Goal: Task Accomplishment & Management: Use online tool/utility

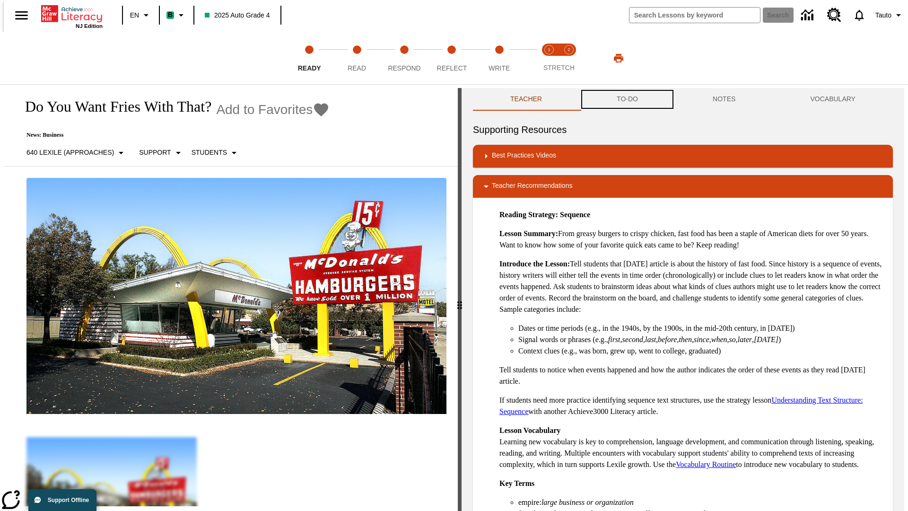
click at [627, 99] on button "TO-DO" at bounding box center [627, 99] width 96 height 23
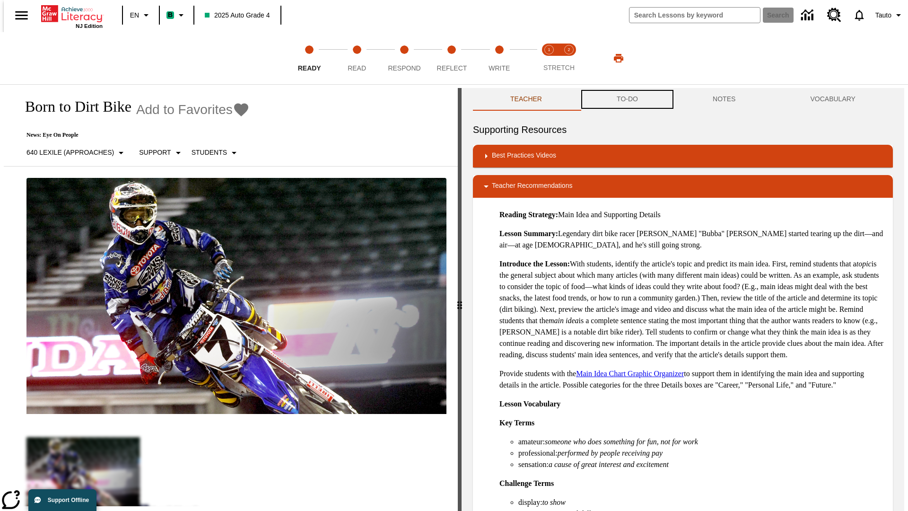
click at [627, 99] on button "TO-DO" at bounding box center [627, 99] width 96 height 23
